Goal: Task Accomplishment & Management: Complete application form

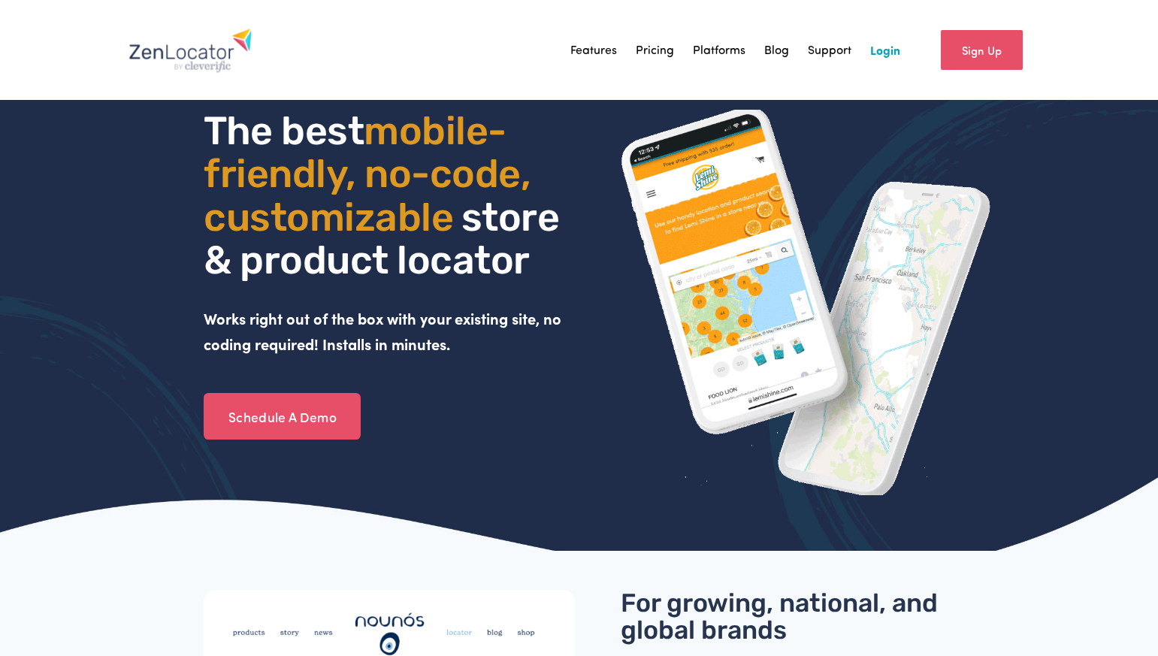
click at [886, 50] on link "Login" at bounding box center [885, 49] width 30 height 23
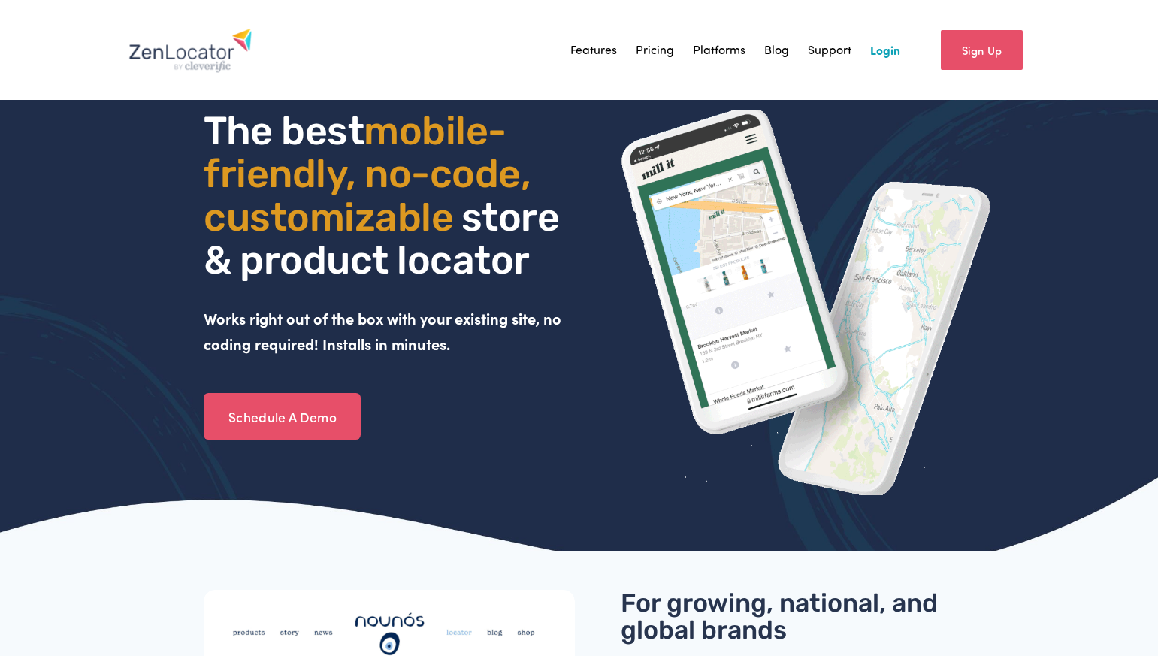
click at [887, 50] on link "Login" at bounding box center [885, 49] width 30 height 23
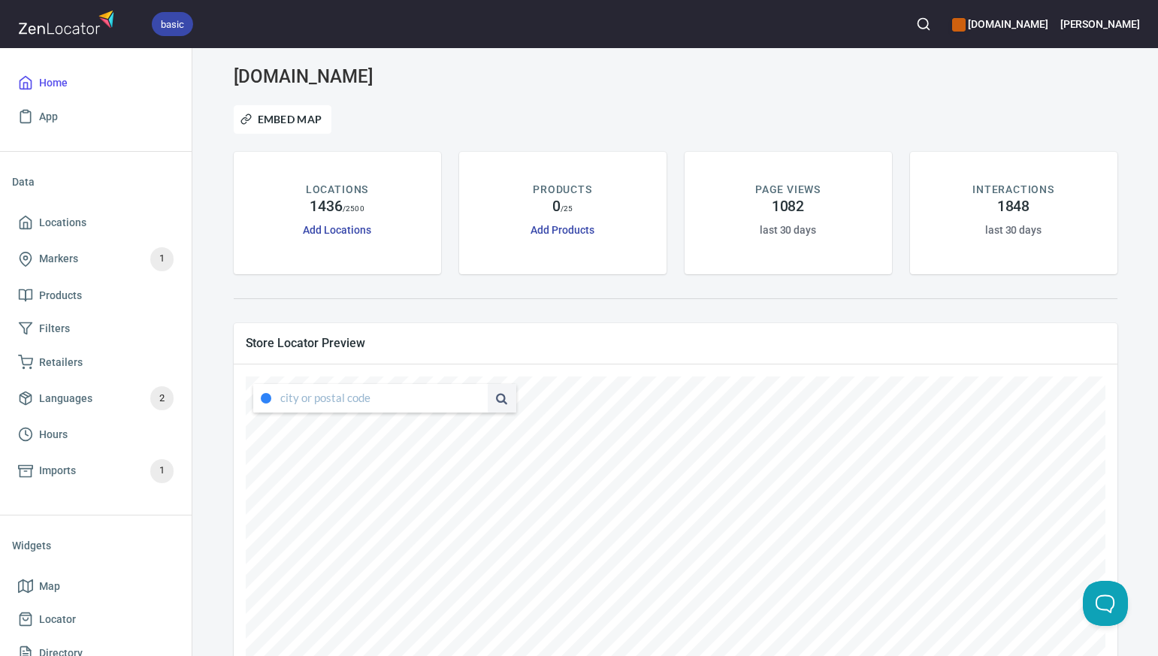
type input "4343 South Capistrano Drive, Dallas, Texas, United States"
drag, startPoint x: 281, startPoint y: 399, endPoint x: 473, endPoint y: 394, distance: 191.7
click at [473, 394] on div "4343 South Capistrano Drive, Dallas, Texas, United States" at bounding box center [384, 398] width 263 height 29
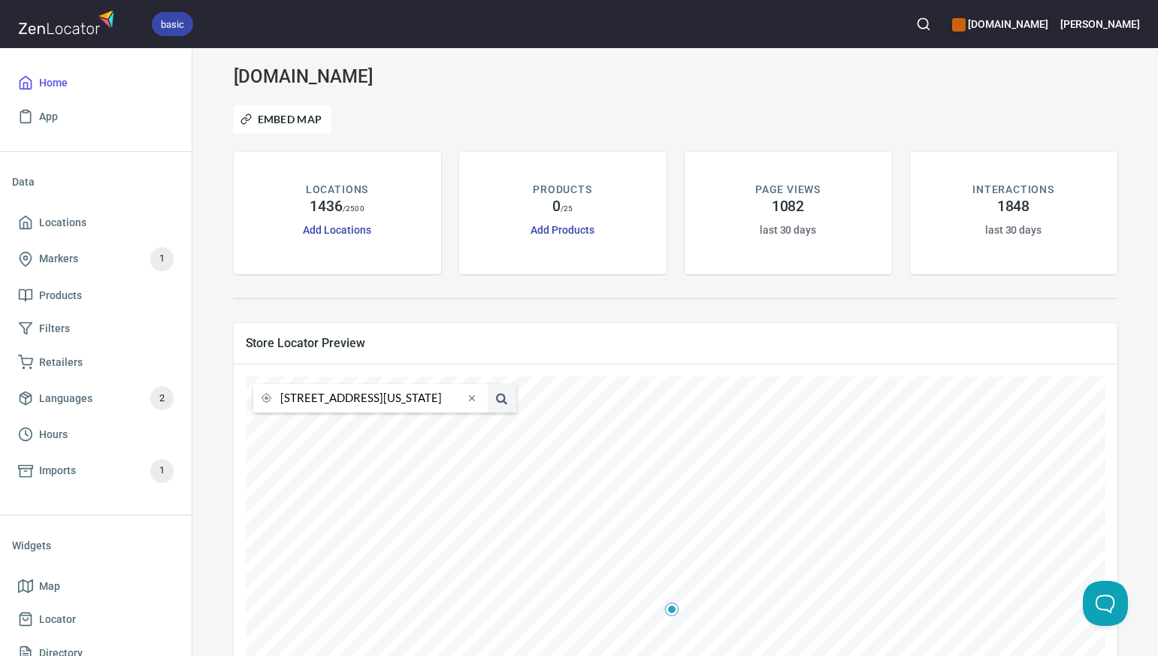
drag, startPoint x: 459, startPoint y: 399, endPoint x: 283, endPoint y: 398, distance: 175.9
click at [282, 398] on input "4343 South Capistrano Drive, Dallas, Texas, United States" at bounding box center [371, 398] width 183 height 29
click at [301, 431] on li "76226, Argyle, Texas, United States" at bounding box center [370, 427] width 235 height 28
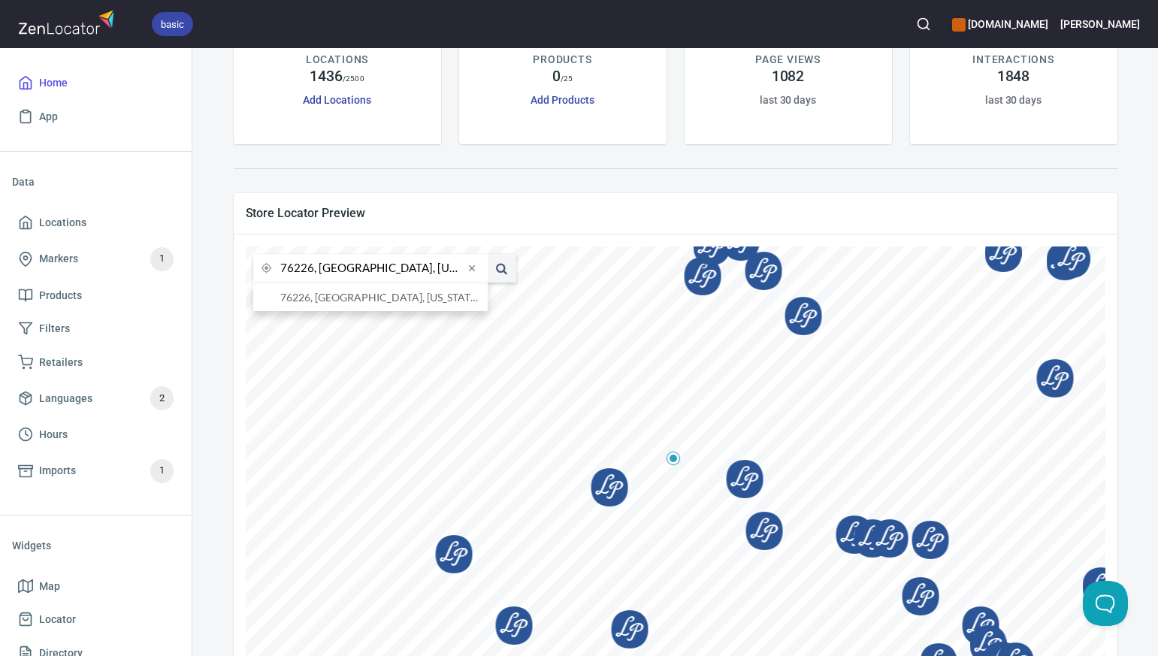
click at [311, 271] on input "76226, Argyle, Texas, United States" at bounding box center [371, 268] width 183 height 29
click at [319, 298] on li "75219, Dallas, Texas, United States" at bounding box center [370, 297] width 235 height 28
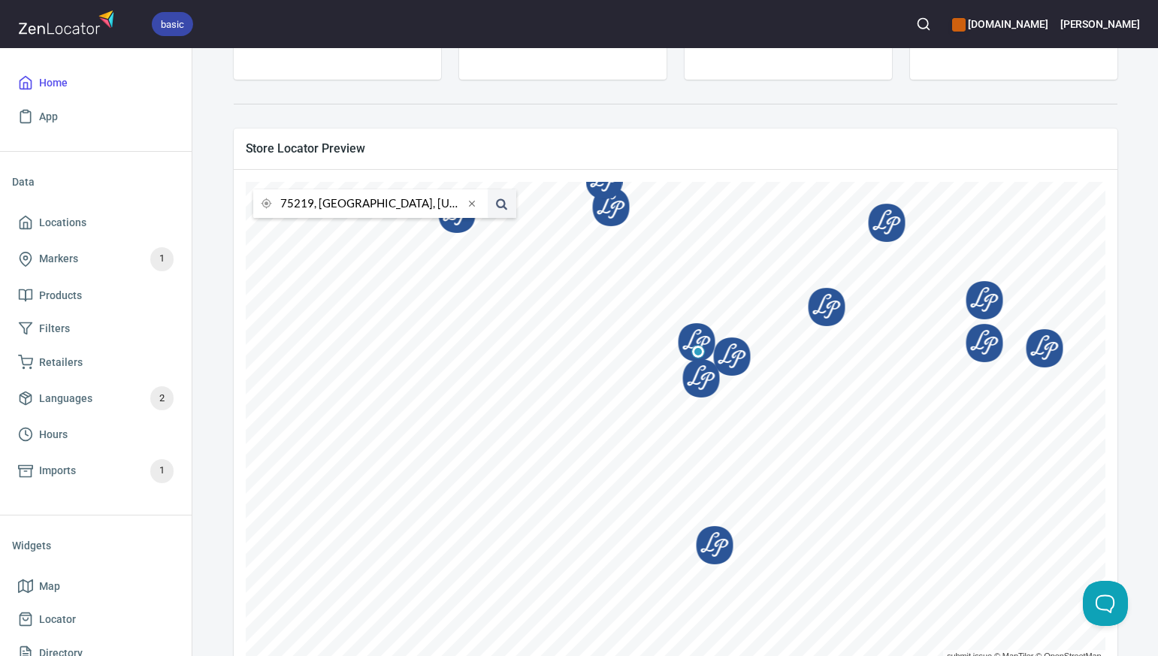
scroll to position [238, 0]
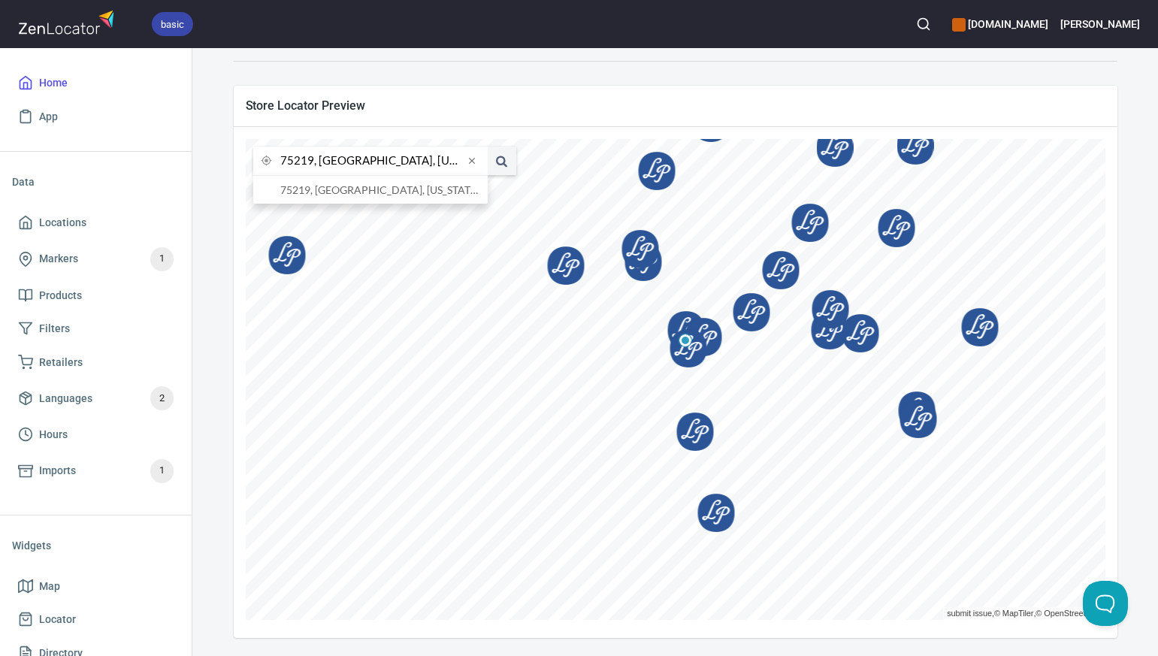
click at [311, 164] on input "75219, Dallas, Texas, United States" at bounding box center [371, 161] width 183 height 29
click at [319, 186] on li "81224, Crested Butte, Colorado, United States" at bounding box center [370, 190] width 235 height 28
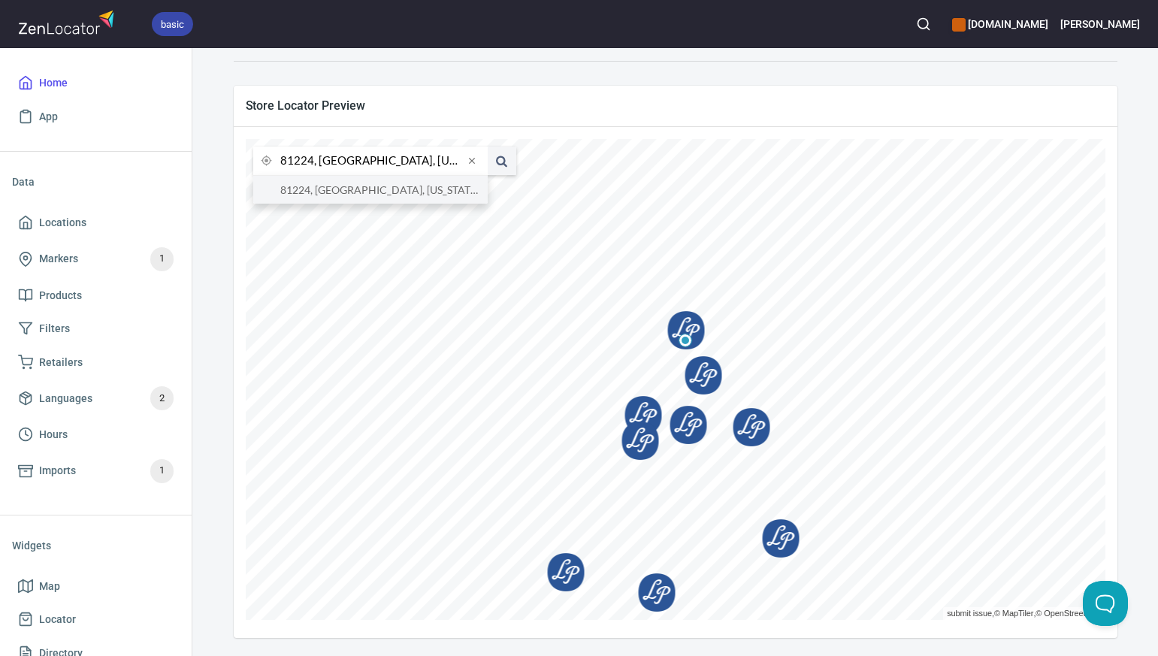
type input "81224, Crested Butte, Colorado, United States"
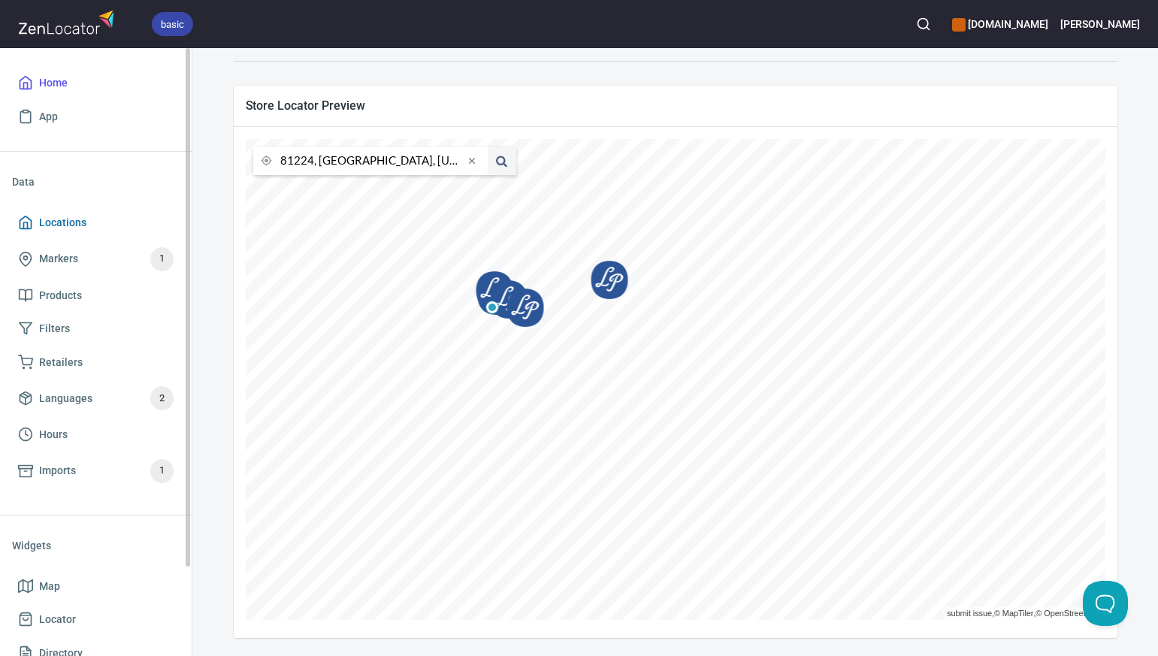
click at [80, 221] on span "Locations" at bounding box center [62, 222] width 47 height 19
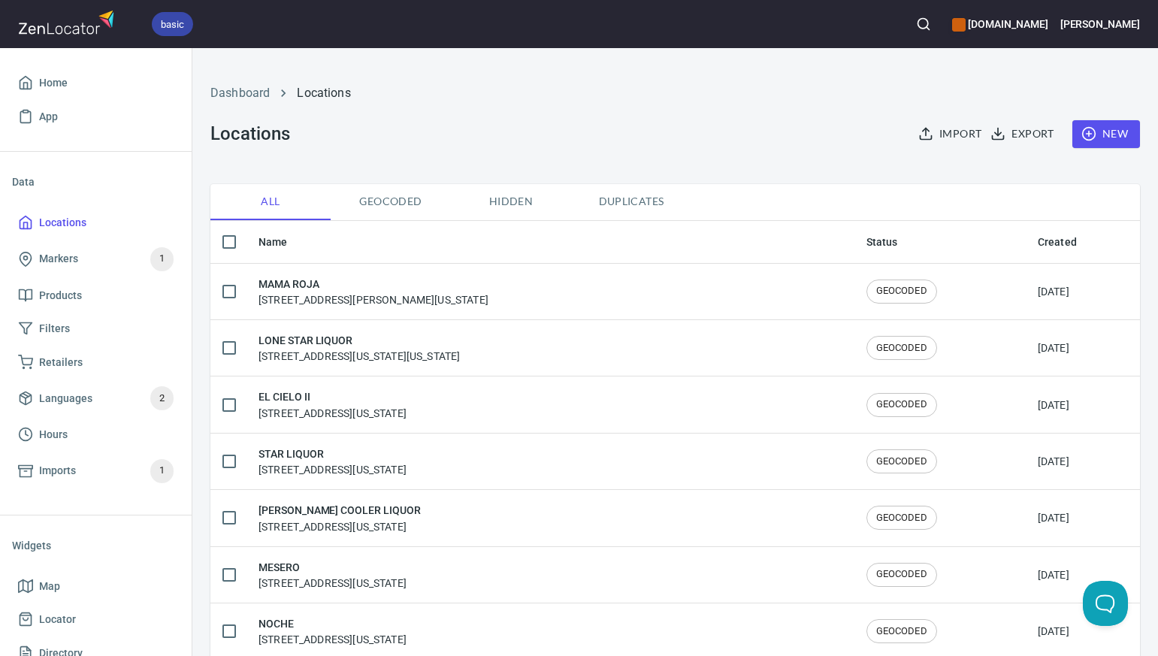
click at [1121, 130] on span "New" at bounding box center [1107, 134] width 44 height 19
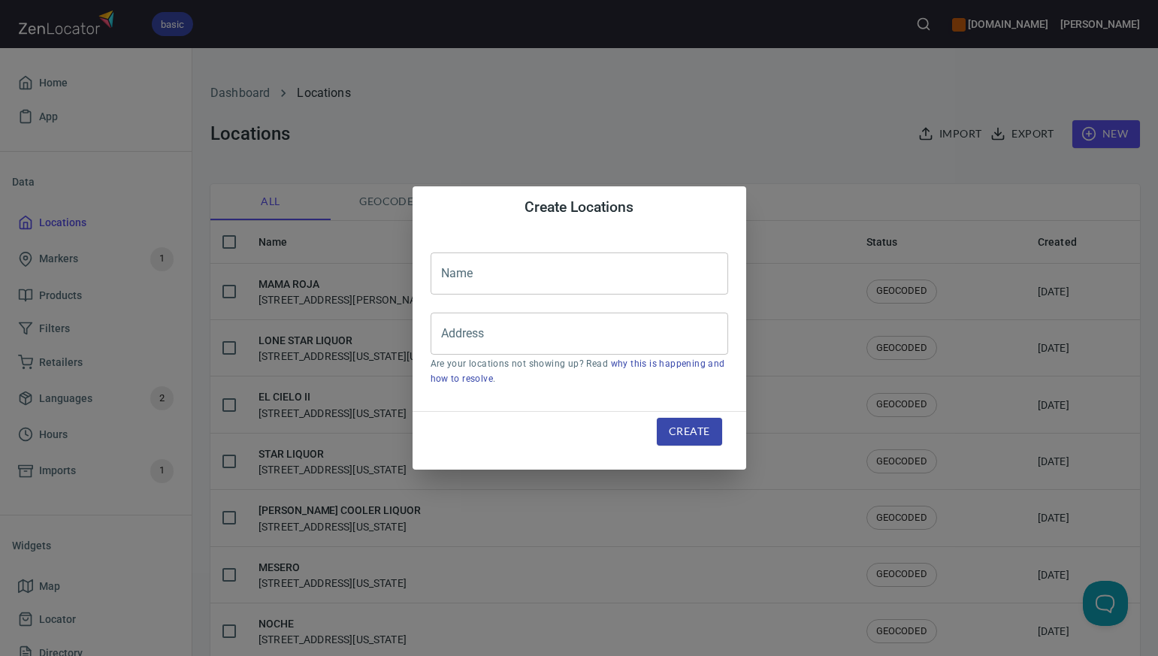
click at [466, 271] on input "text" at bounding box center [580, 274] width 298 height 42
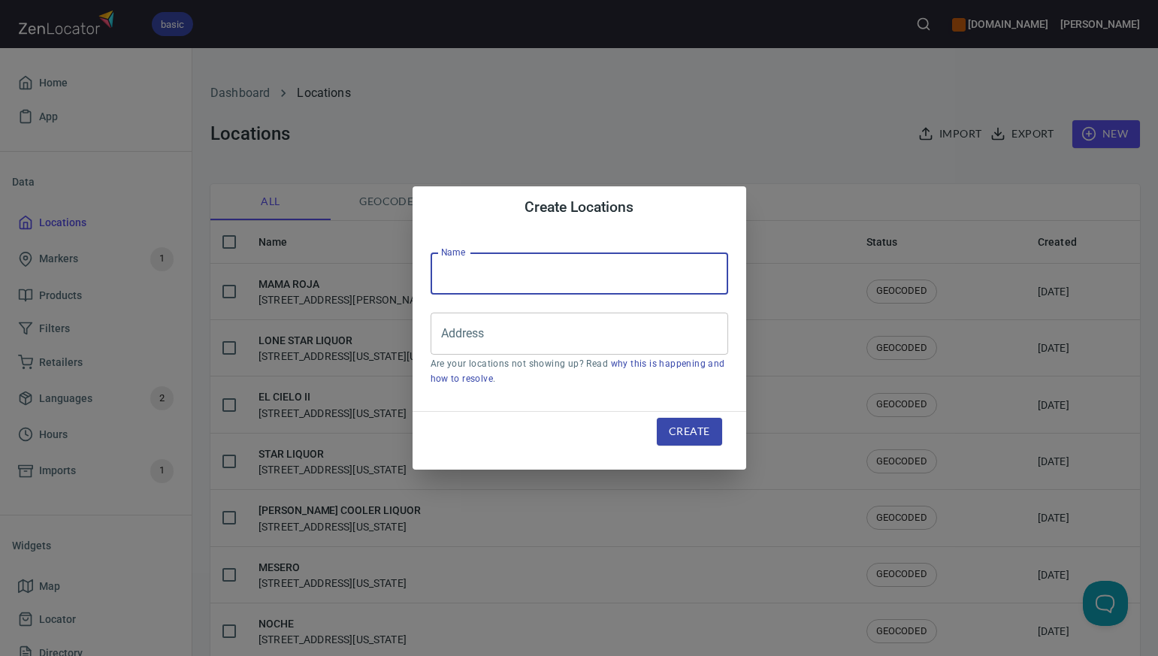
paste input "DALLAS FINE WINE & SPIRITS SHO"
type input "DALLAS FINE WINE & SPIRITS SHO"
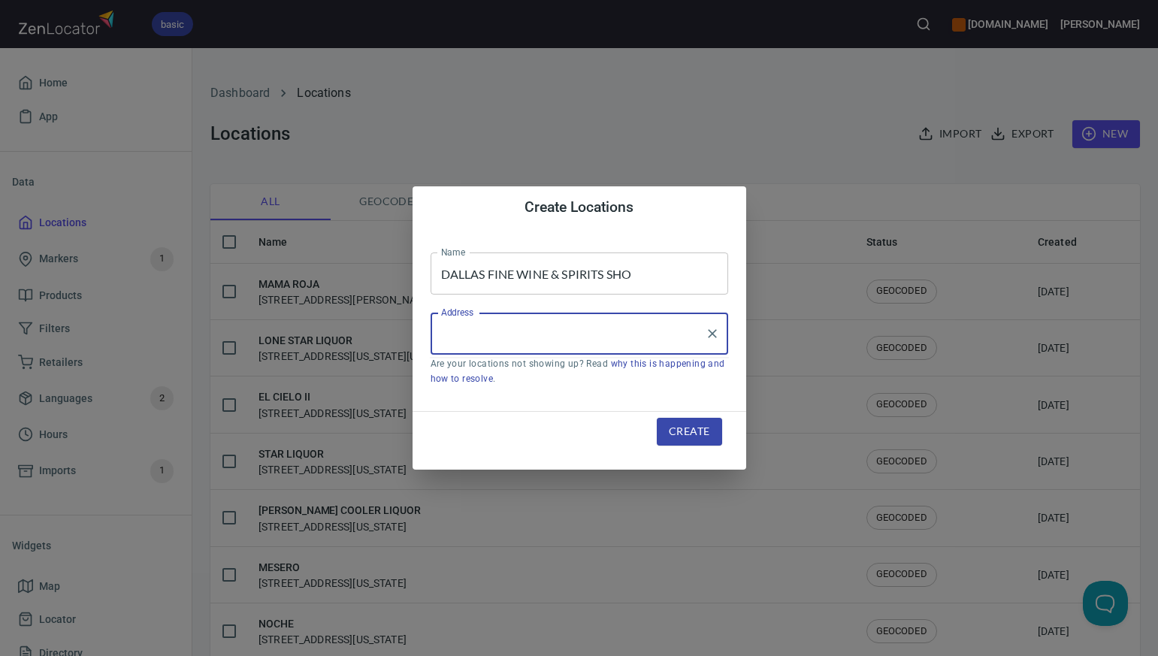
click at [449, 330] on input "Address" at bounding box center [568, 333] width 262 height 29
paste input "3518 OAK LAWN AVE, , DALLAS, TX752194308"
click at [485, 378] on li "3518 Oak Lawn Avenue, Dallas, Texas, United States" at bounding box center [580, 377] width 298 height 27
type input "3518 Oak Lawn Avenue, Dallas, Texas, United States"
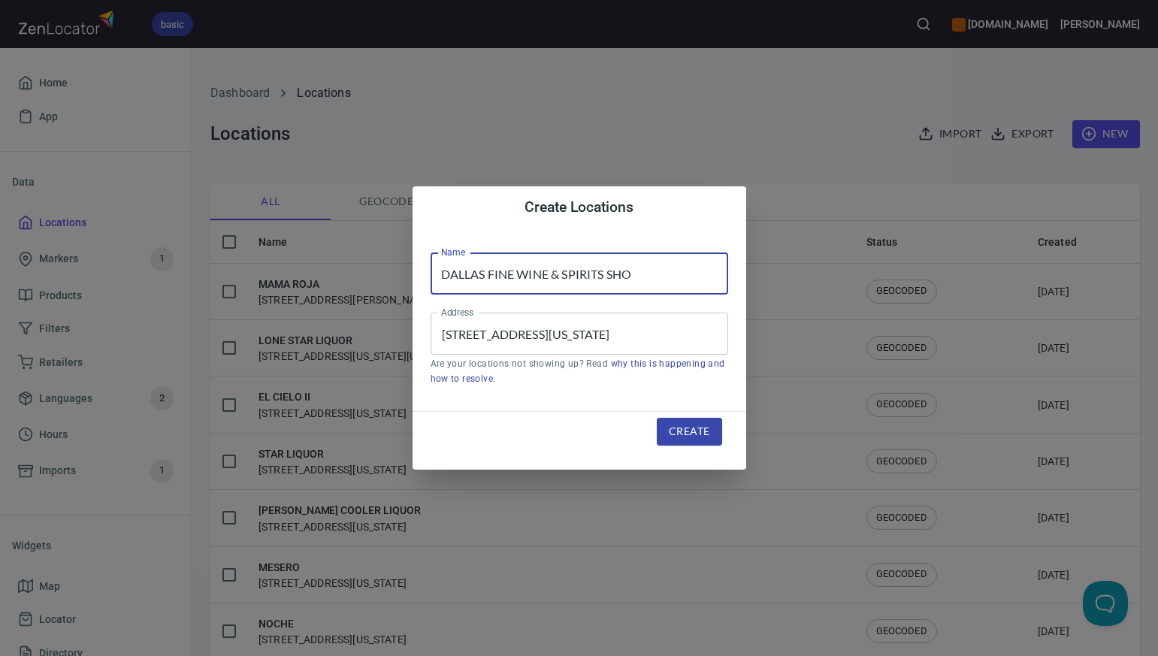
scroll to position [0, 0]
click at [636, 276] on input "DALLAS FINE WINE & SPIRITS SHO" at bounding box center [580, 274] width 298 height 42
type input "DALLAS FINE WINE & SPIRITS"
click at [697, 434] on span "Create" at bounding box center [689, 431] width 41 height 19
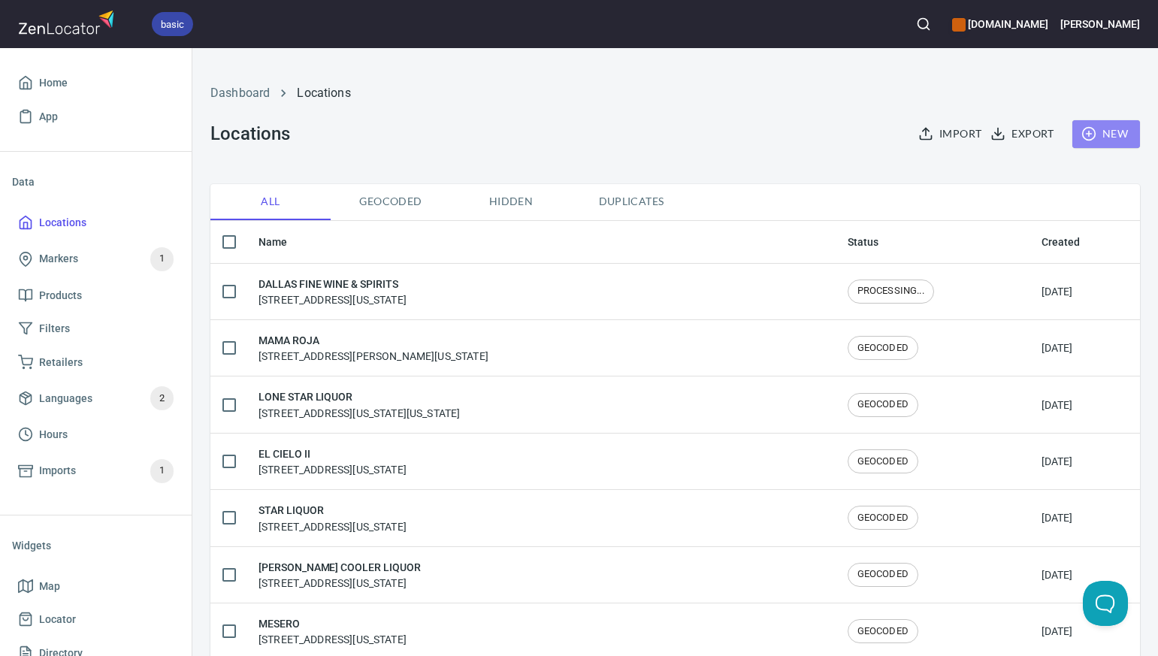
click at [1110, 129] on span "New" at bounding box center [1107, 134] width 44 height 19
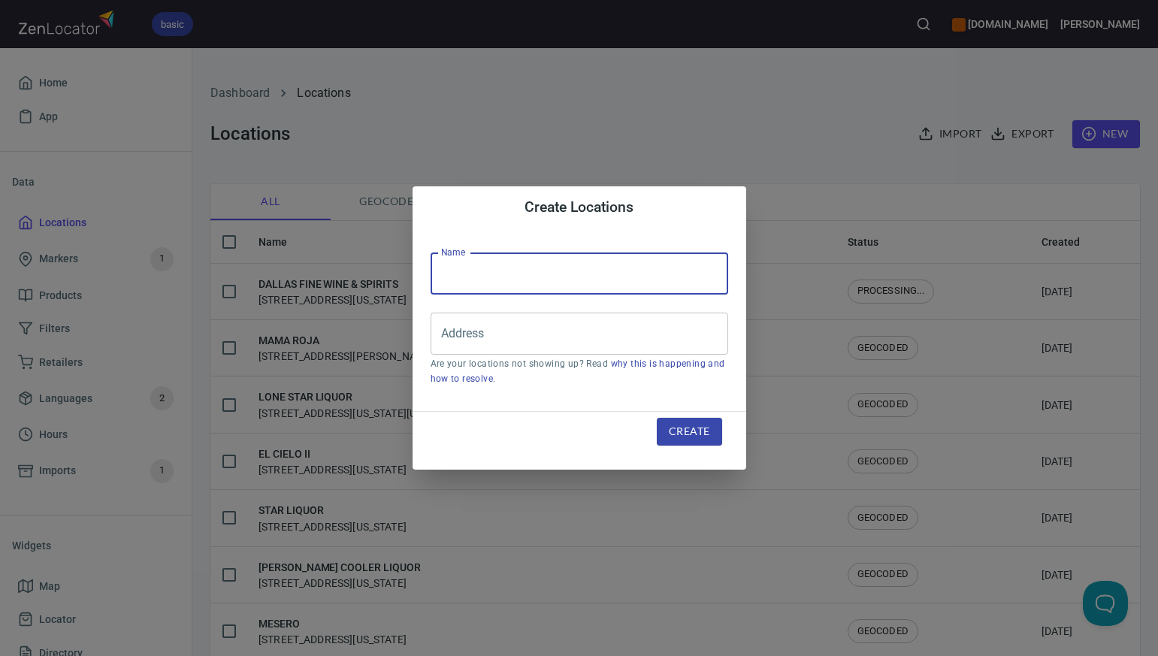
click at [448, 268] on input "text" at bounding box center [580, 274] width 298 height 42
paste input "ARGYLE FINE WINE & SPIRITS"
type input "ARGYLE FINE WINE & SPIRITS"
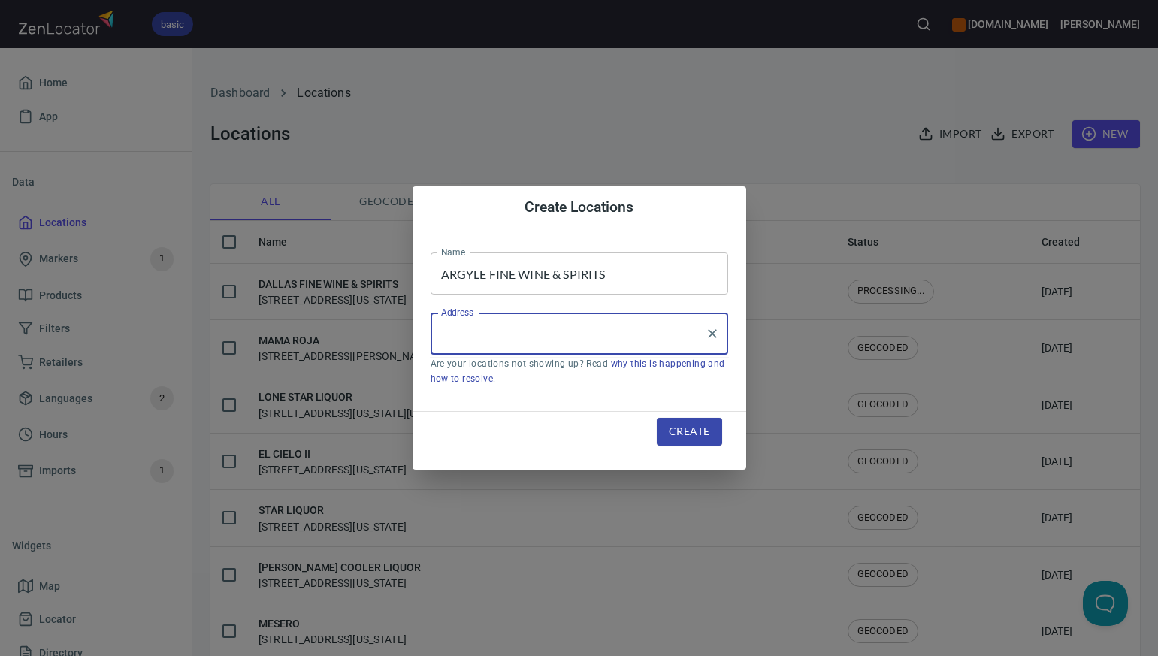
click at [444, 335] on input "Address" at bounding box center [568, 333] width 262 height 29
paste input "8595 HWY 377 SUITE 1D, , ARGYLE, TX76226"
click at [486, 379] on li "8595 Hwy 377, Argyle, Texas, United States" at bounding box center [580, 377] width 298 height 27
type input "8595 Hwy 377, Argyle, Texas, United States"
click at [689, 432] on span "Create" at bounding box center [689, 431] width 41 height 19
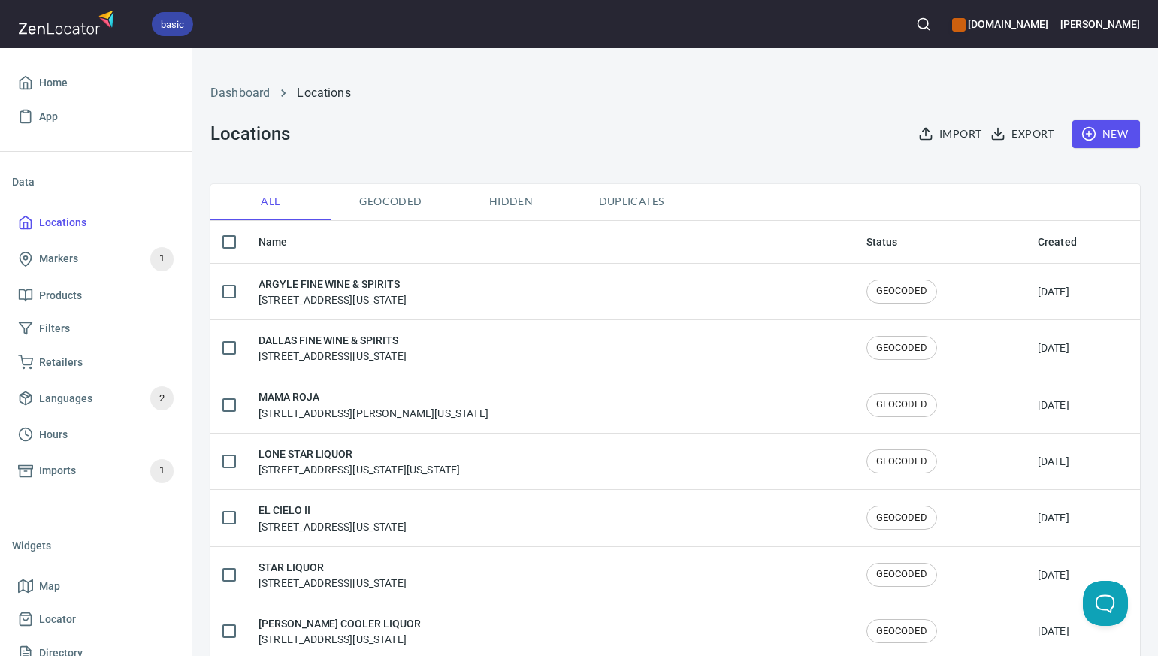
click at [620, 203] on span "Duplicates" at bounding box center [631, 201] width 102 height 19
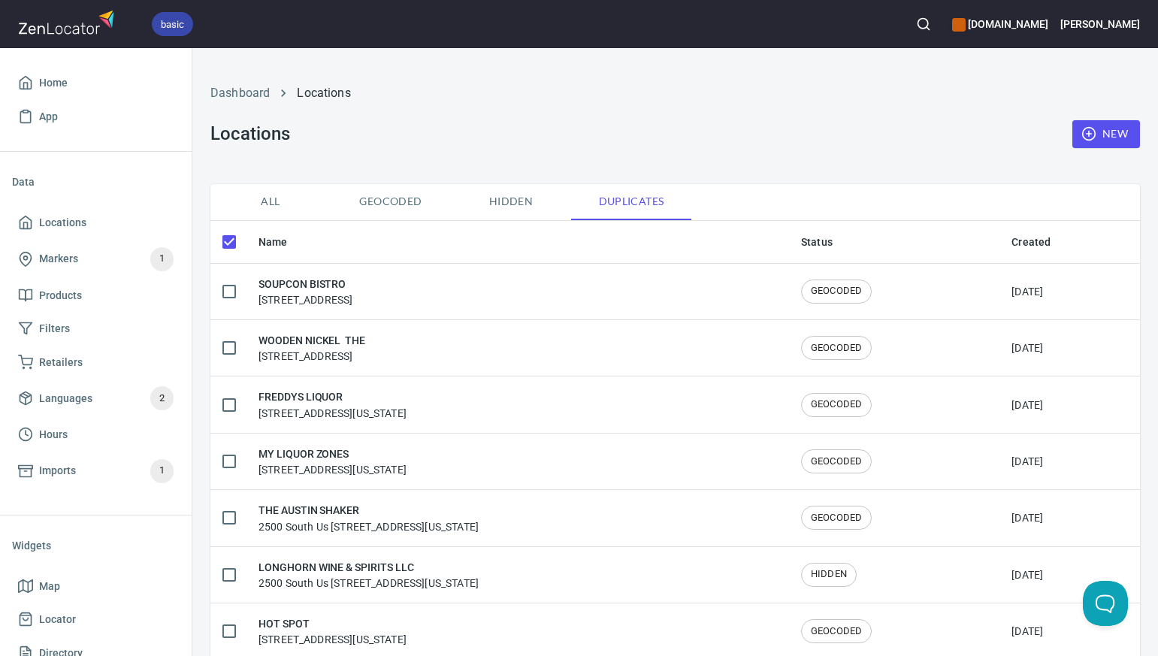
checkbox input "false"
